Goal: Task Accomplishment & Management: Use online tool/utility

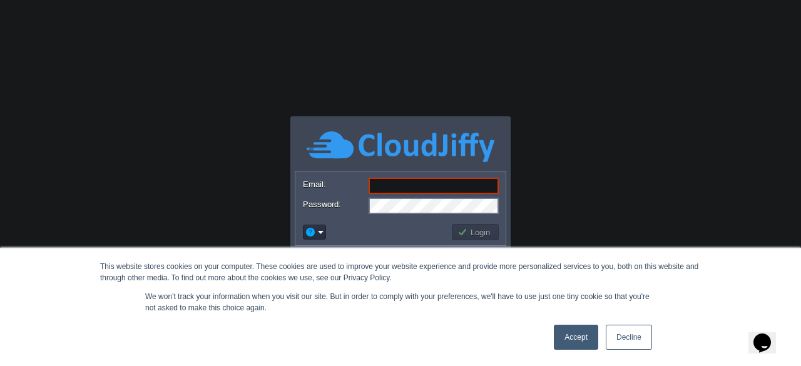
click at [631, 344] on link "Decline" at bounding box center [629, 337] width 46 height 25
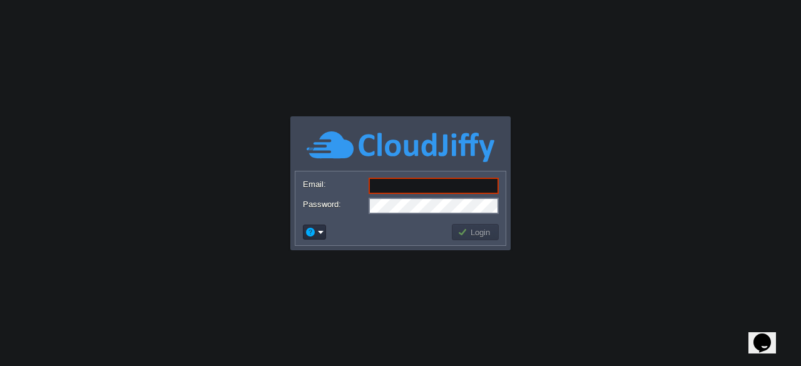
click at [418, 185] on input "Email:" at bounding box center [434, 186] width 130 height 16
paste input "[EMAIL_ADDRESS][DOMAIN_NAME]"
type input "[EMAIL_ADDRESS][DOMAIN_NAME]"
click at [468, 234] on button "Login" at bounding box center [476, 232] width 36 height 11
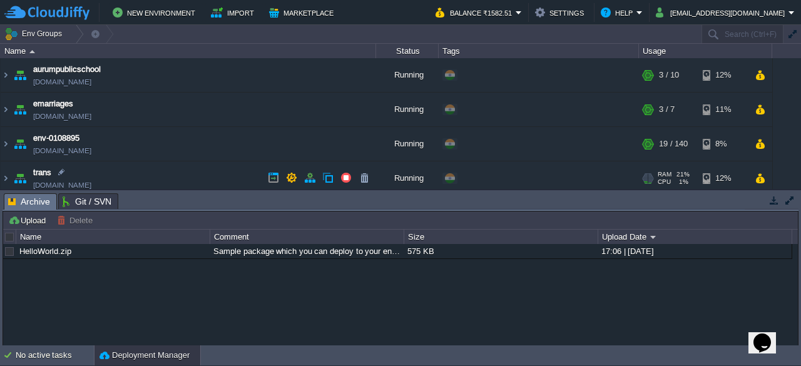
click at [20, 181] on img at bounding box center [20, 179] width 18 height 34
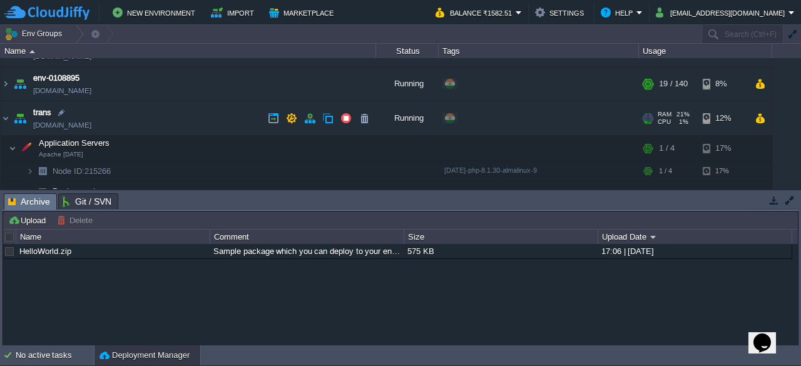
scroll to position [60, 0]
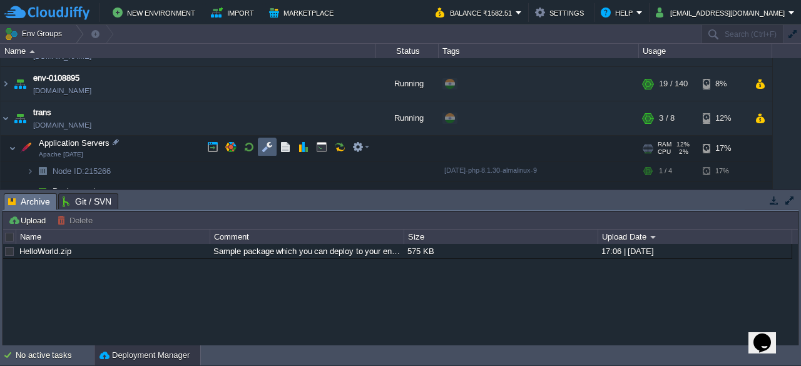
click at [259, 149] on td at bounding box center [267, 147] width 19 height 19
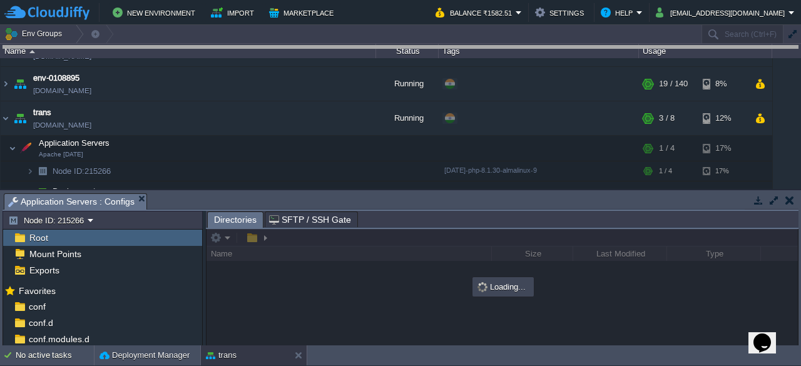
drag, startPoint x: 449, startPoint y: 198, endPoint x: 443, endPoint y: 48, distance: 151.0
click at [443, 48] on body "New Environment Import Marketplace Bonus ₹0.00 Upgrade Account Balance ₹1582.51…" at bounding box center [400, 183] width 801 height 366
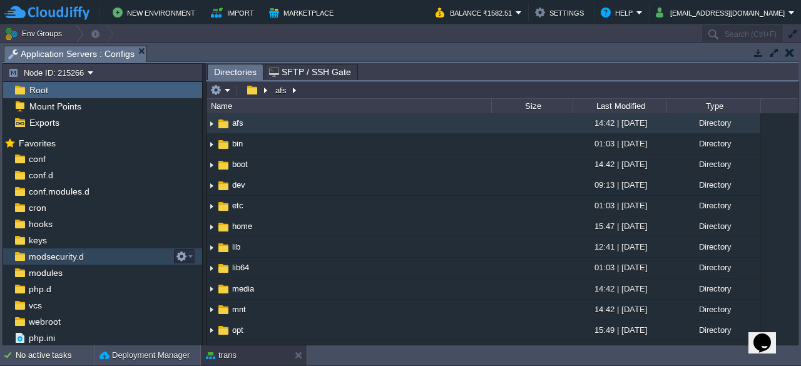
scroll to position [14, 0]
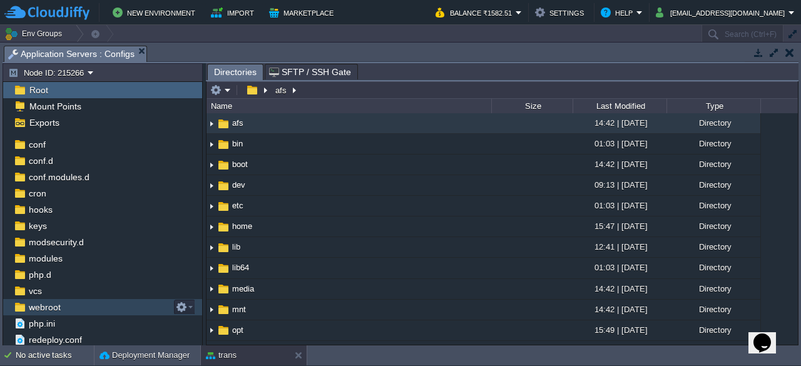
click at [48, 306] on span "webroot" at bounding box center [44, 307] width 36 height 11
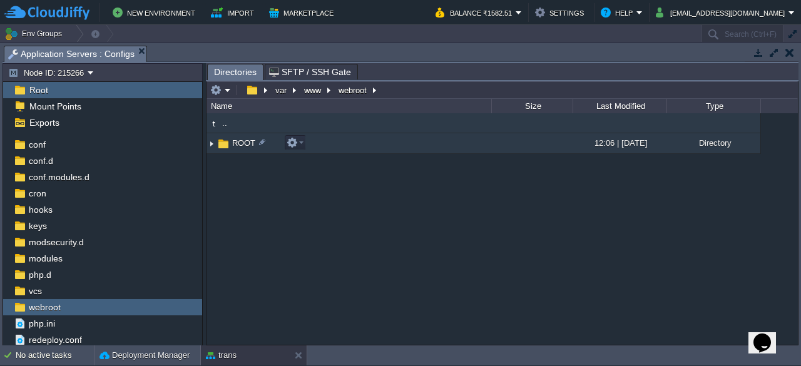
click at [223, 142] on img at bounding box center [224, 144] width 14 height 14
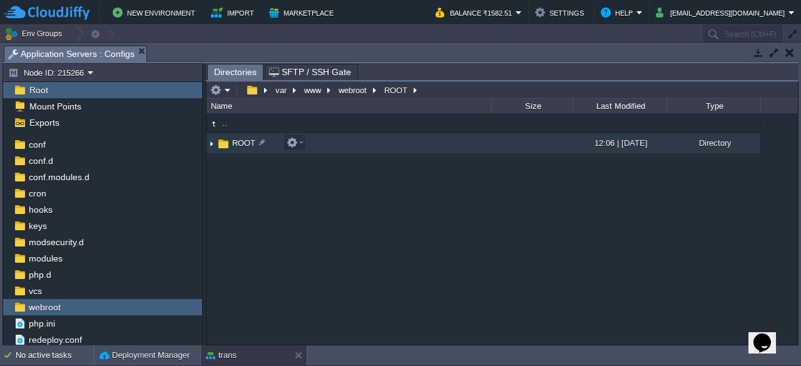
click at [223, 142] on img at bounding box center [224, 144] width 14 height 14
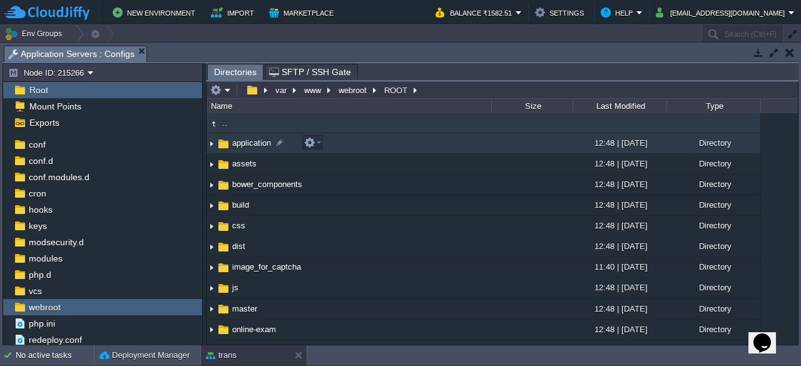
click at [233, 145] on span "application" at bounding box center [251, 143] width 43 height 11
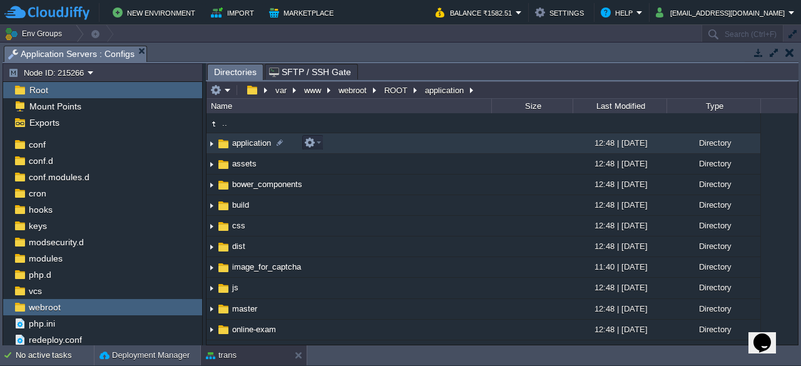
click at [233, 145] on span "application" at bounding box center [251, 143] width 43 height 11
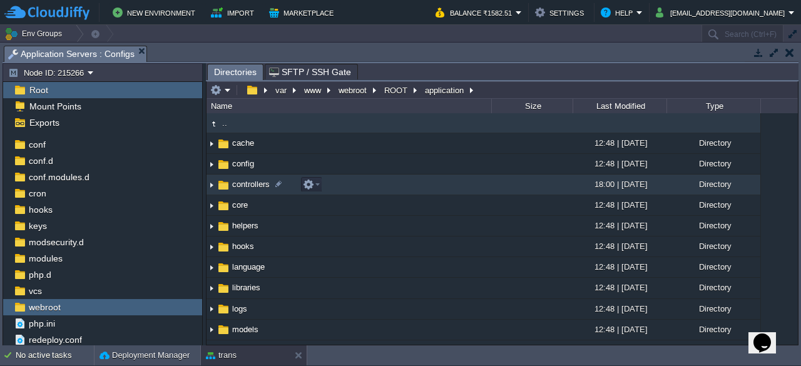
click at [235, 186] on span "controllers" at bounding box center [250, 184] width 41 height 11
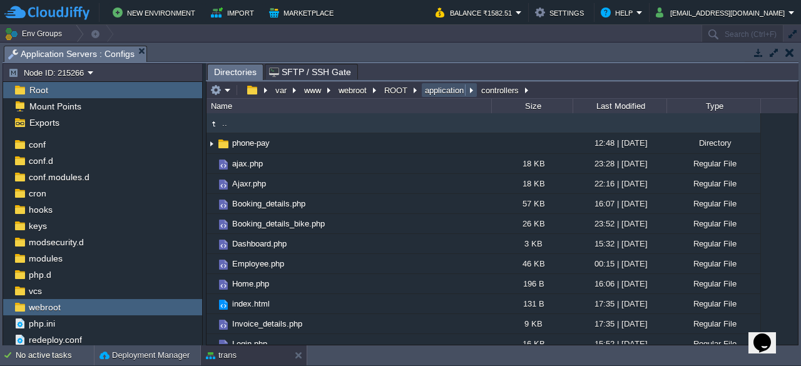
click at [441, 90] on button "application" at bounding box center [445, 90] width 44 height 11
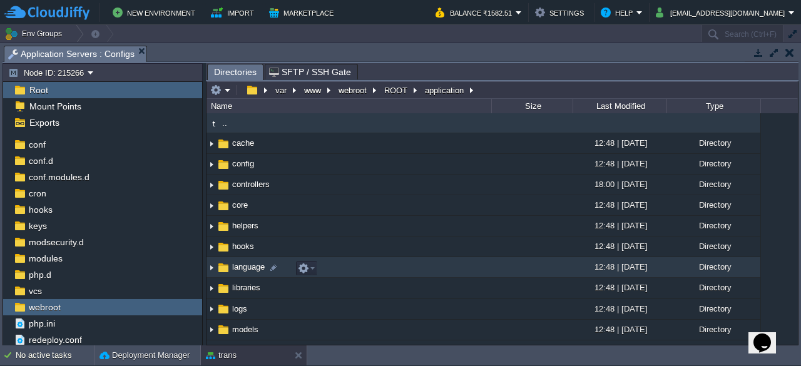
scroll to position [78, 0]
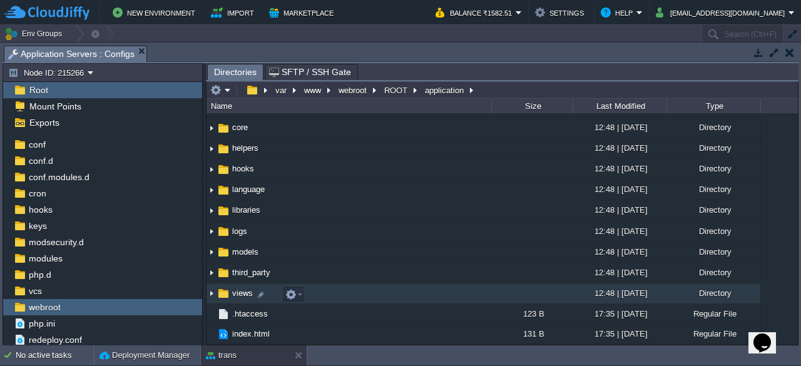
click at [223, 296] on img at bounding box center [224, 294] width 14 height 14
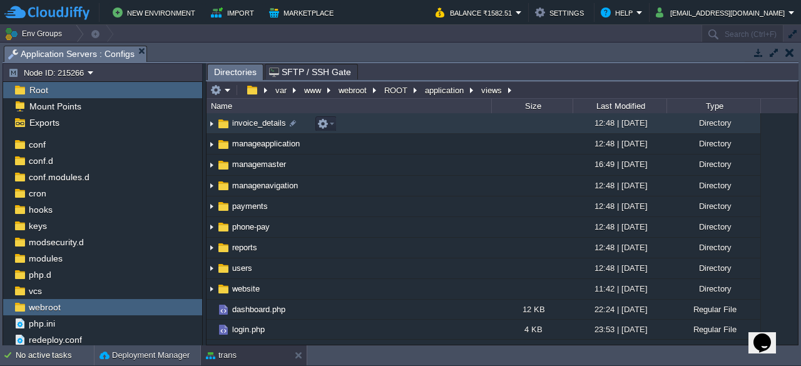
scroll to position [0, 0]
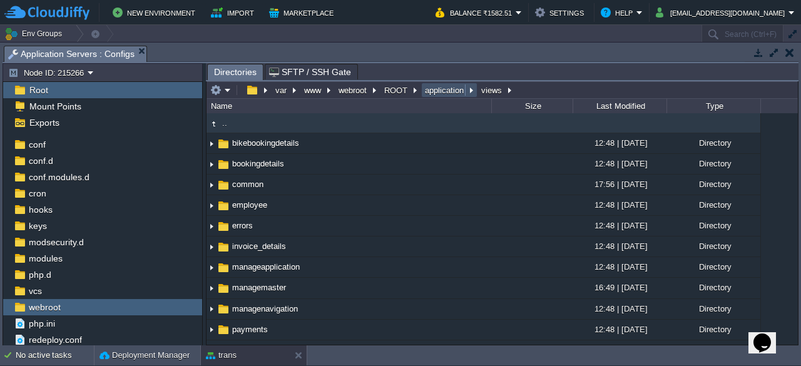
click at [443, 93] on button "application" at bounding box center [445, 90] width 44 height 11
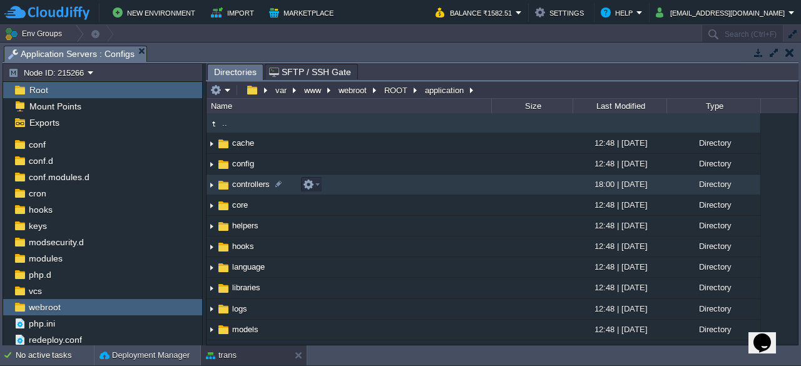
click at [245, 182] on span "controllers" at bounding box center [250, 184] width 41 height 11
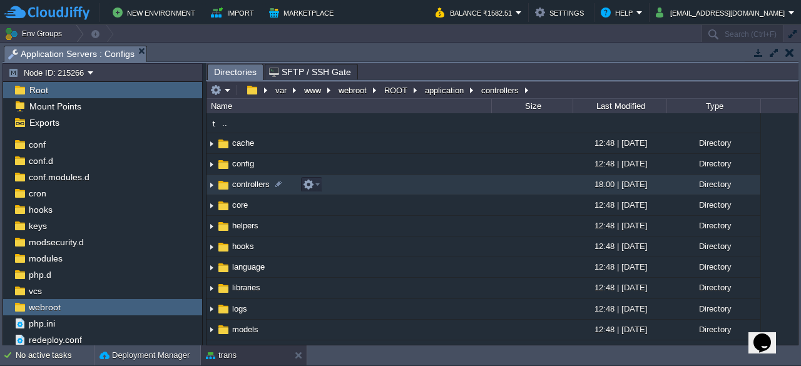
click at [245, 182] on span "controllers" at bounding box center [250, 184] width 41 height 11
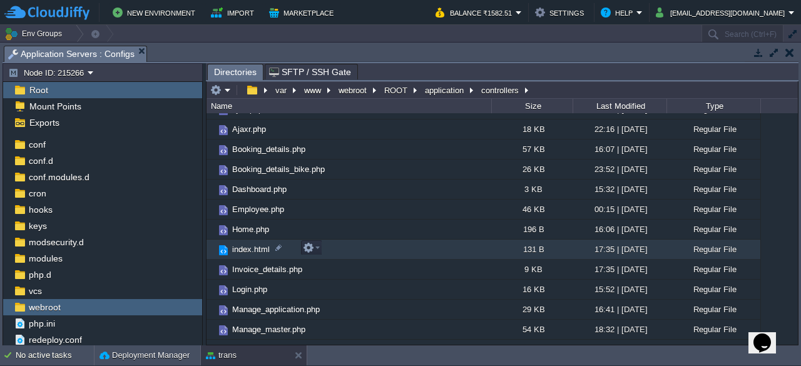
scroll to position [56, 0]
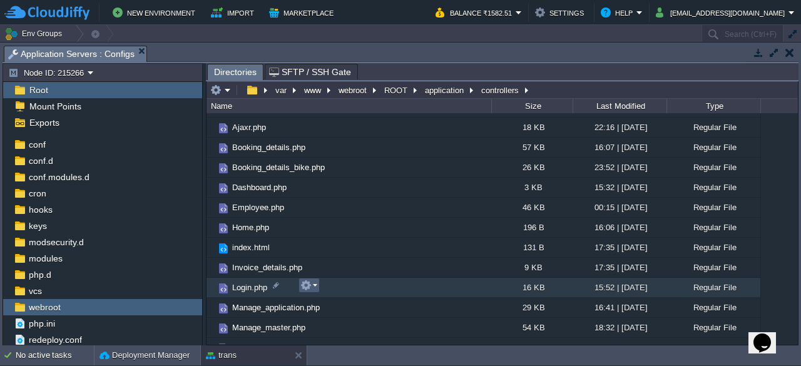
click at [312, 286] on em at bounding box center [309, 285] width 17 height 11
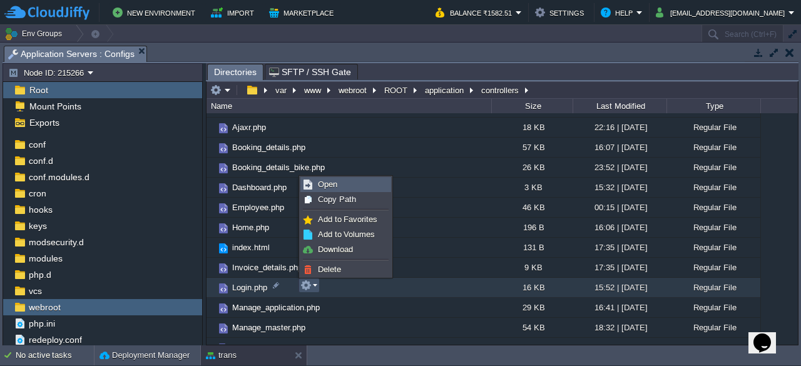
click at [333, 183] on span "Open" at bounding box center [327, 184] width 19 height 9
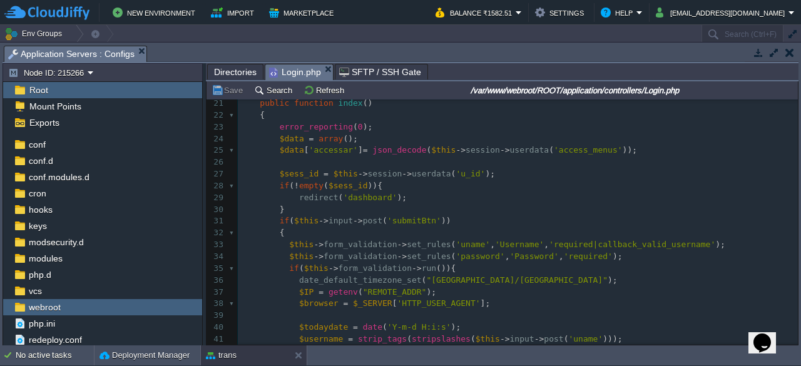
scroll to position [0, 0]
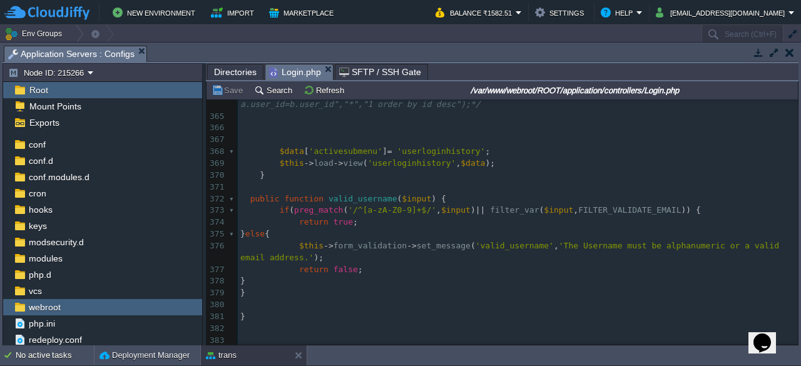
click at [235, 70] on span "Directories" at bounding box center [235, 71] width 43 height 15
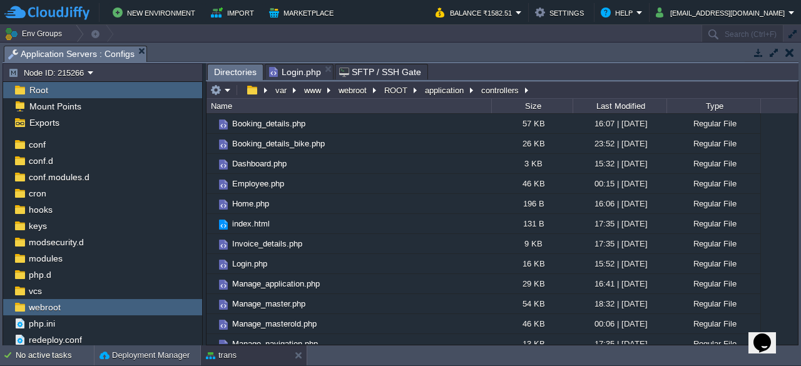
click at [296, 68] on span "Login.php" at bounding box center [295, 71] width 52 height 15
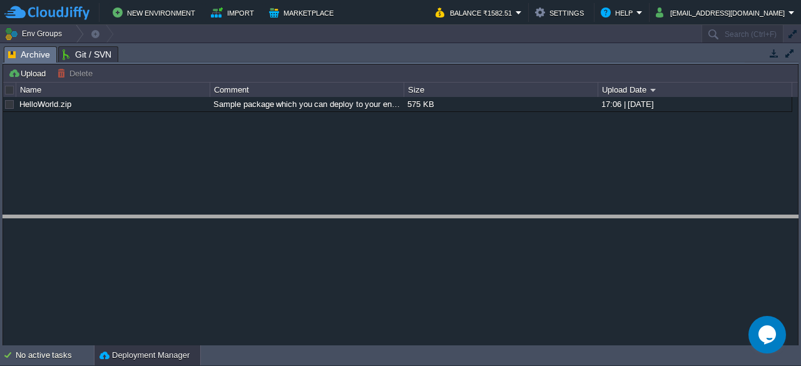
drag, startPoint x: 388, startPoint y: 56, endPoint x: 418, endPoint y: 257, distance: 203.8
